Goal: Information Seeking & Learning: Check status

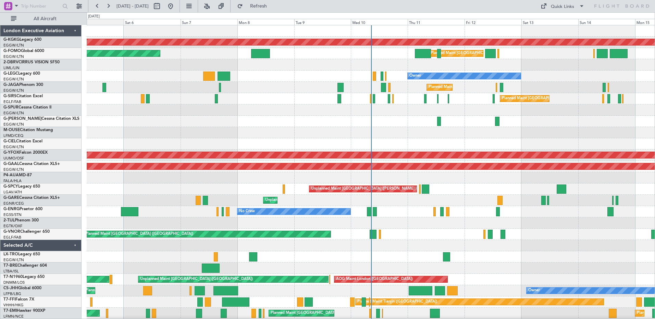
click at [107, 22] on div "Fri 5" at bounding box center [95, 22] width 57 height 6
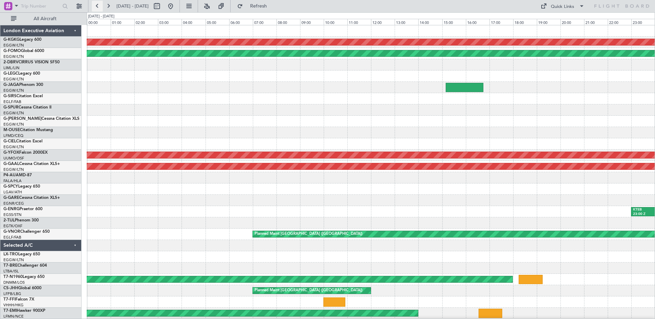
click at [98, 7] on button at bounding box center [97, 6] width 11 height 11
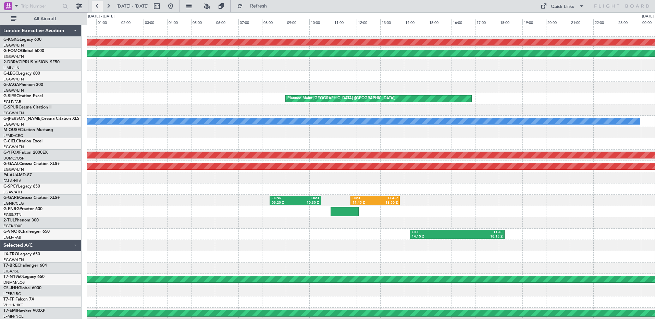
click at [98, 7] on button at bounding box center [97, 6] width 11 height 11
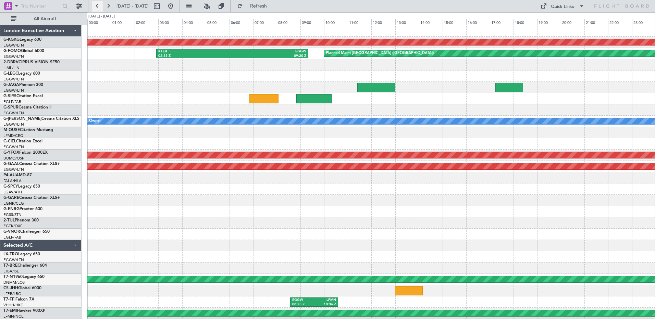
click at [98, 7] on button at bounding box center [97, 6] width 11 height 11
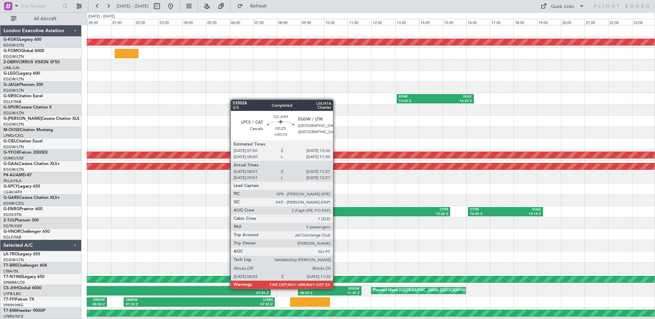
click at [336, 289] on div "EGGW" at bounding box center [344, 289] width 29 height 5
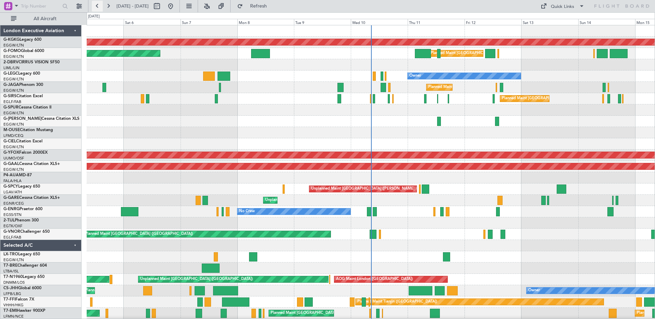
click at [98, 3] on button at bounding box center [97, 6] width 11 height 11
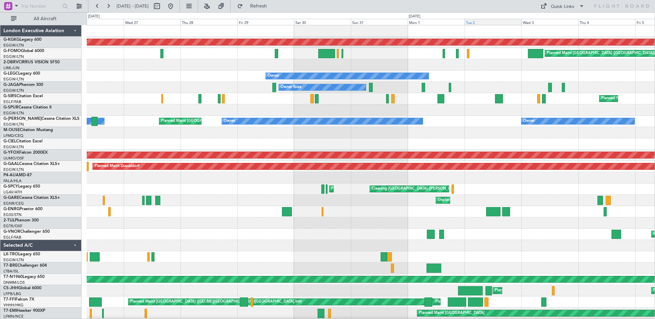
click at [479, 22] on div "Tue 2" at bounding box center [493, 22] width 57 height 6
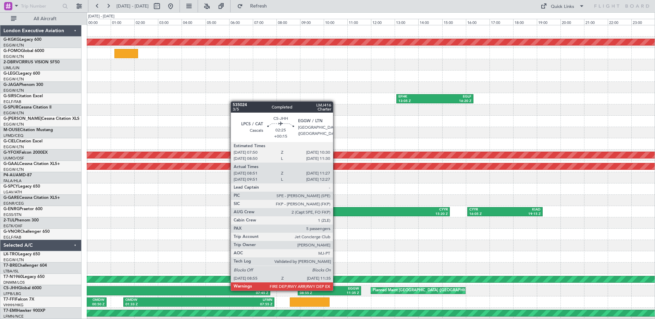
click at [336, 290] on div "EGGW" at bounding box center [344, 289] width 29 height 5
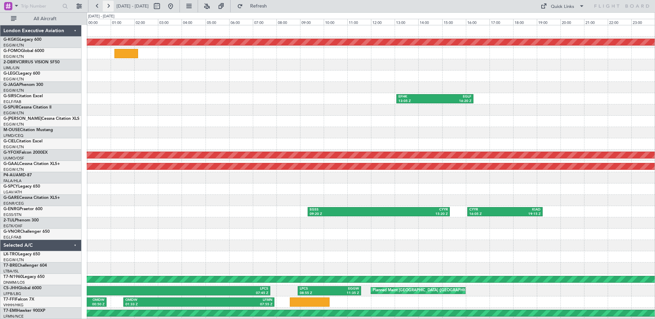
click at [108, 5] on button at bounding box center [108, 6] width 11 height 11
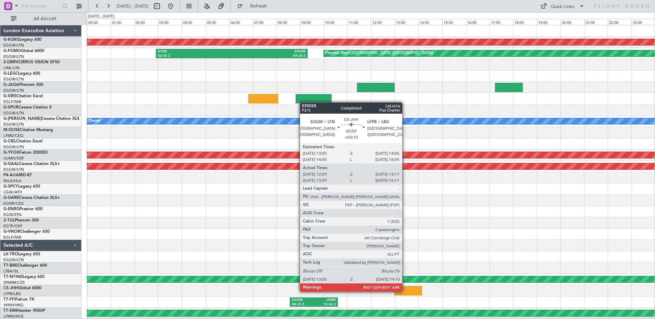
click at [405, 291] on div at bounding box center [408, 291] width 28 height 9
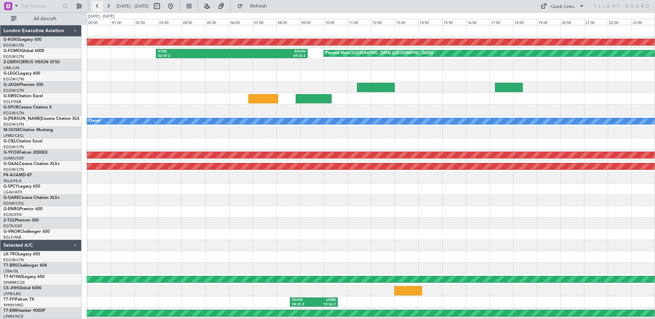
click at [96, 5] on button at bounding box center [97, 6] width 11 height 11
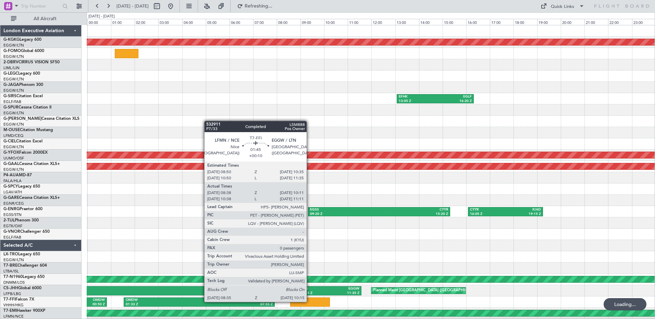
click at [310, 302] on div at bounding box center [310, 302] width 40 height 9
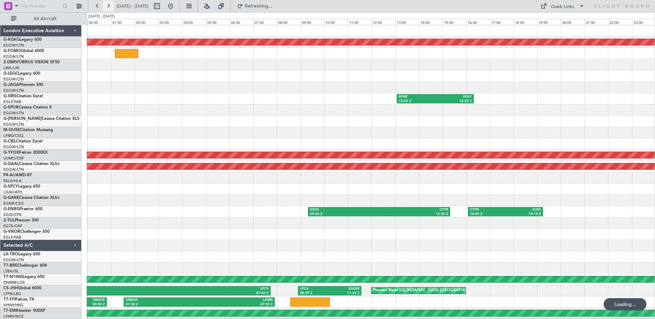
click at [109, 6] on button at bounding box center [108, 6] width 11 height 11
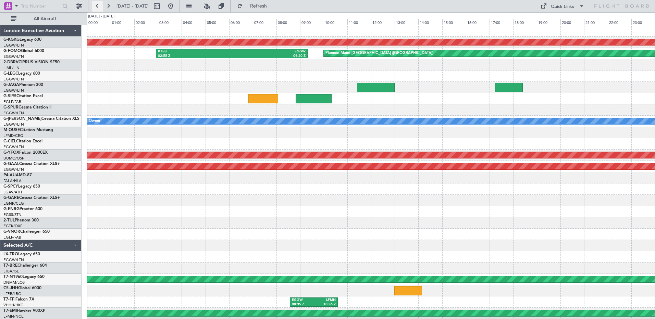
click at [97, 7] on button at bounding box center [97, 6] width 11 height 11
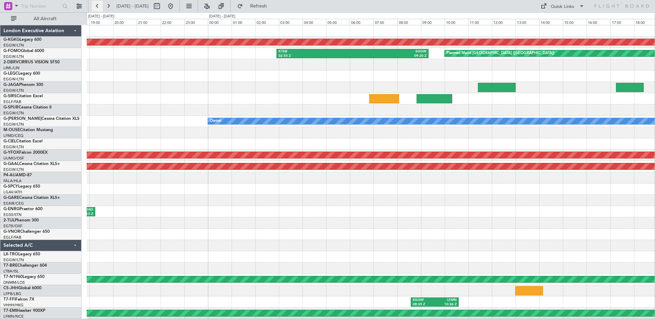
click at [97, 7] on button at bounding box center [97, 6] width 11 height 11
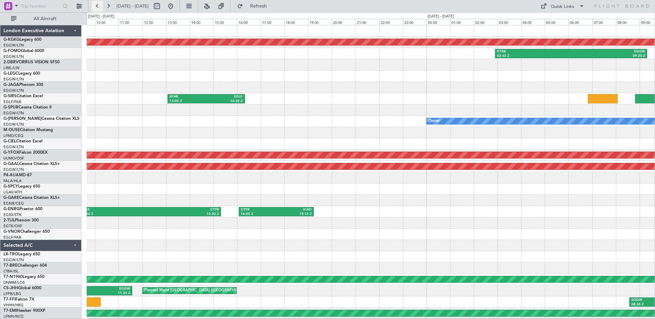
click at [97, 7] on button at bounding box center [97, 6] width 11 height 11
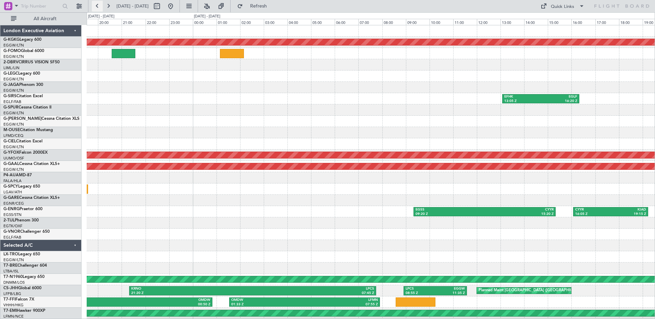
click at [97, 7] on button at bounding box center [97, 6] width 11 height 11
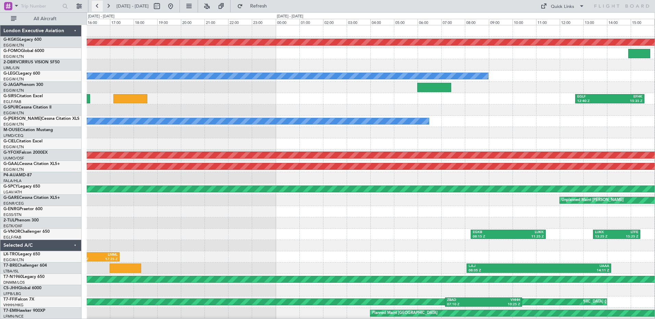
click at [97, 7] on button at bounding box center [97, 6] width 11 height 11
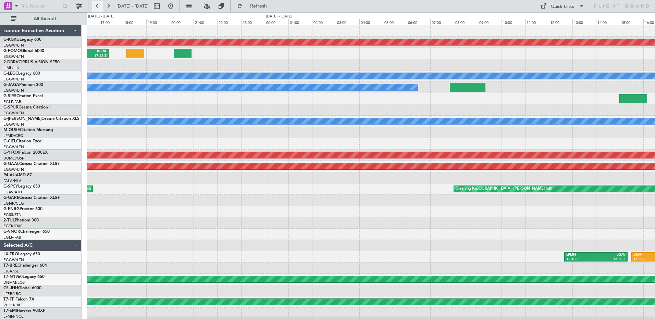
click at [97, 7] on button at bounding box center [97, 6] width 11 height 11
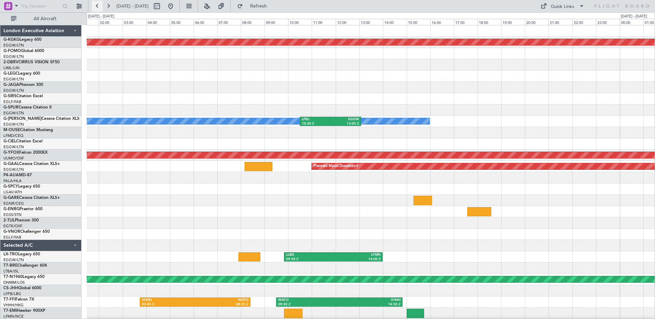
click at [97, 7] on button at bounding box center [97, 6] width 11 height 11
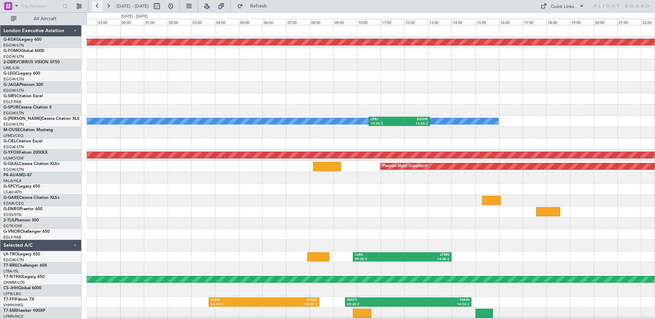
click at [97, 7] on button at bounding box center [97, 6] width 11 height 11
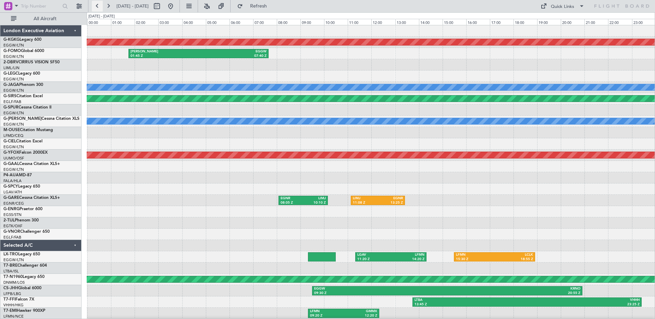
click at [97, 7] on button at bounding box center [97, 6] width 11 height 11
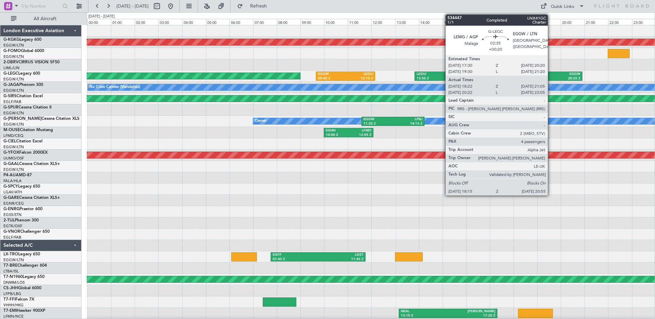
click at [551, 77] on div "20:55 Z" at bounding box center [565, 78] width 29 height 5
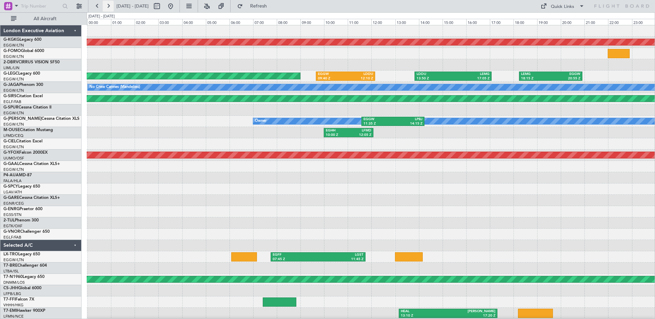
click at [110, 6] on button at bounding box center [108, 6] width 11 height 11
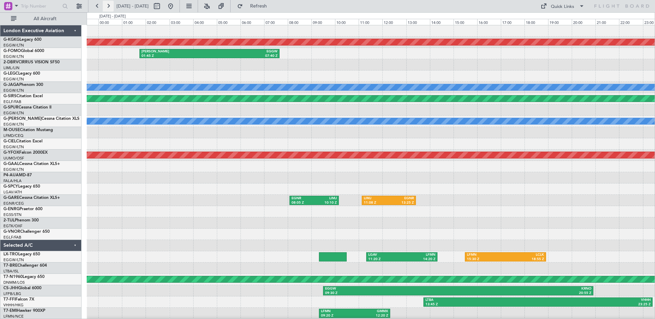
click at [110, 6] on button at bounding box center [108, 6] width 11 height 11
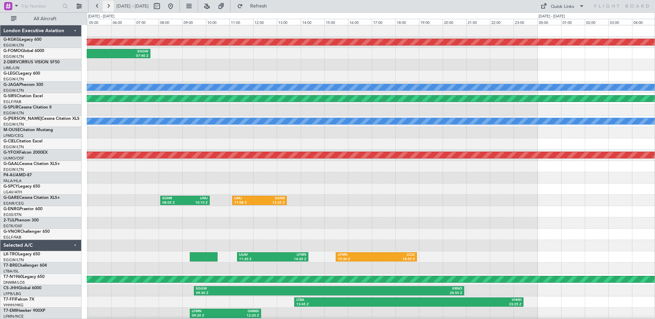
click at [110, 6] on button at bounding box center [108, 6] width 11 height 11
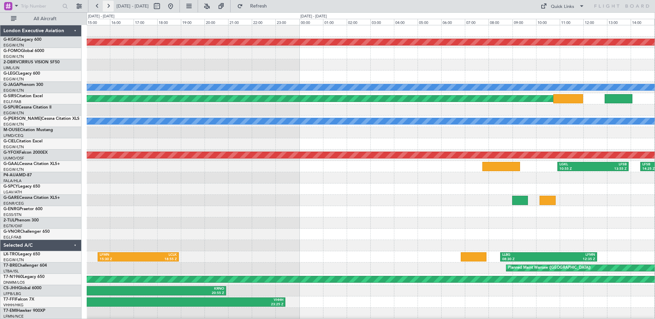
click at [110, 6] on button at bounding box center [108, 6] width 11 height 11
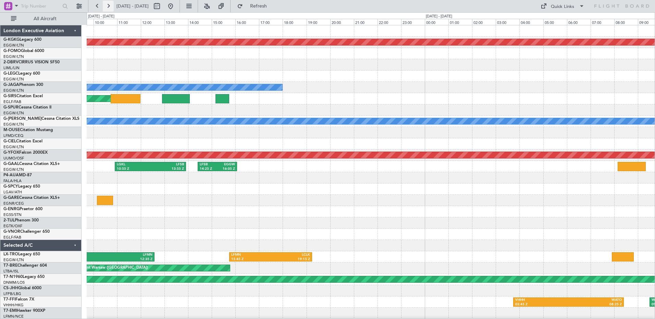
click at [110, 6] on button at bounding box center [108, 6] width 11 height 11
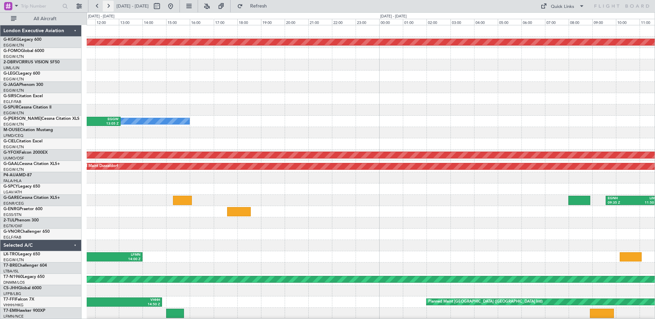
click at [110, 6] on button at bounding box center [108, 6] width 11 height 11
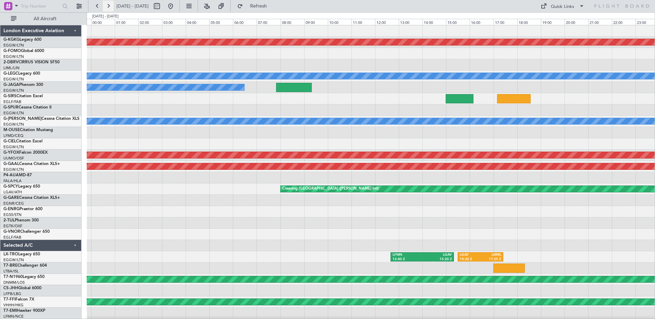
click at [110, 6] on button at bounding box center [108, 6] width 11 height 11
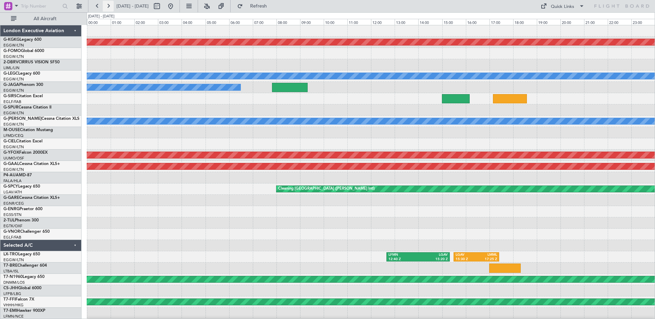
click at [110, 6] on button at bounding box center [108, 6] width 11 height 11
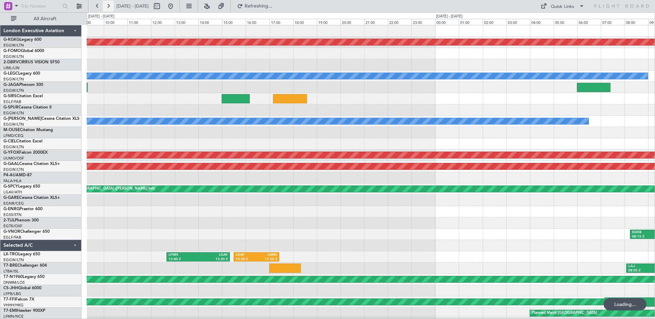
click at [110, 6] on button at bounding box center [108, 6] width 11 height 11
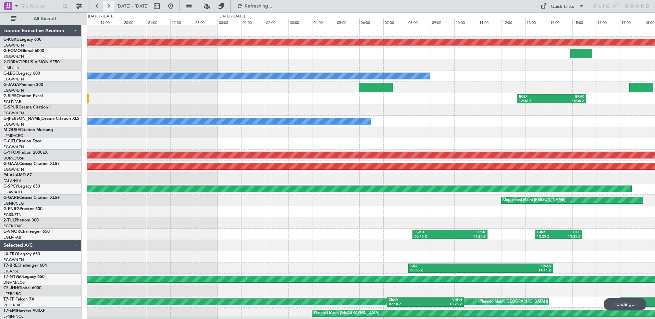
click at [110, 6] on button at bounding box center [108, 6] width 11 height 11
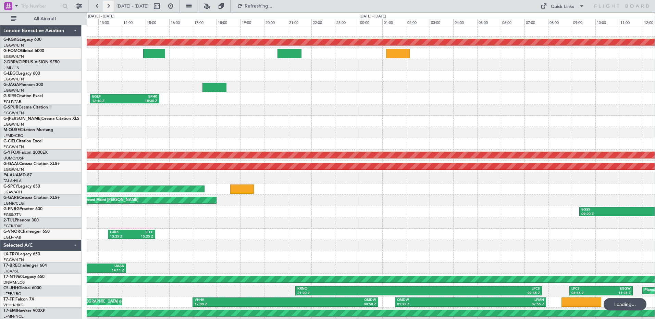
click at [110, 6] on button at bounding box center [108, 6] width 11 height 11
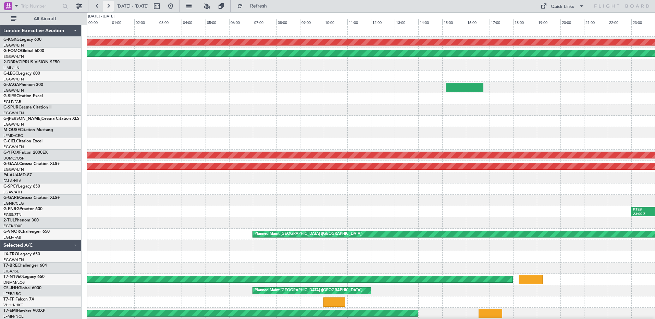
click at [110, 6] on button at bounding box center [108, 6] width 11 height 11
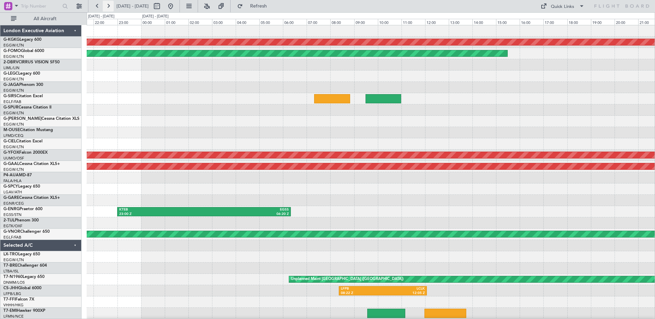
click at [110, 6] on button at bounding box center [108, 6] width 11 height 11
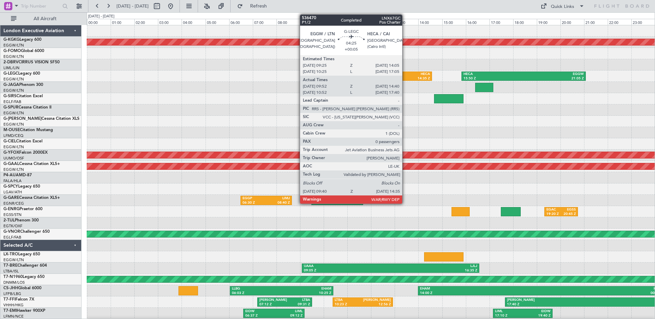
click at [405, 74] on div "HECA" at bounding box center [402, 74] width 56 height 5
